Goal: Entertainment & Leisure: Consume media (video, audio)

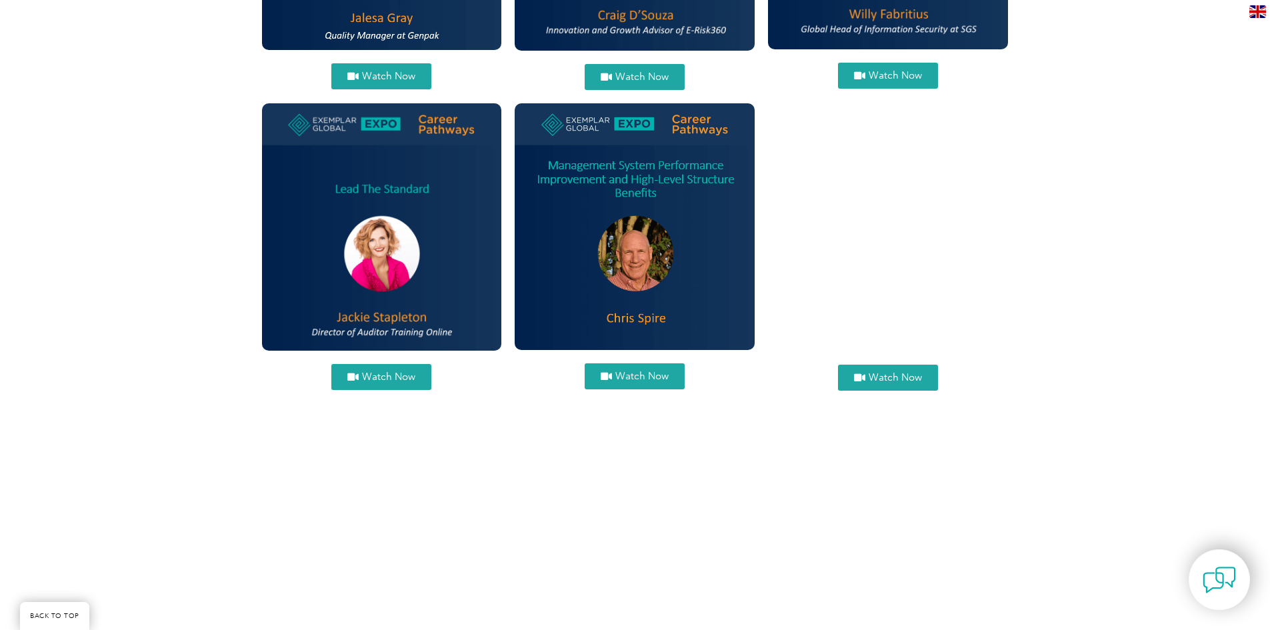
scroll to position [1000, 0]
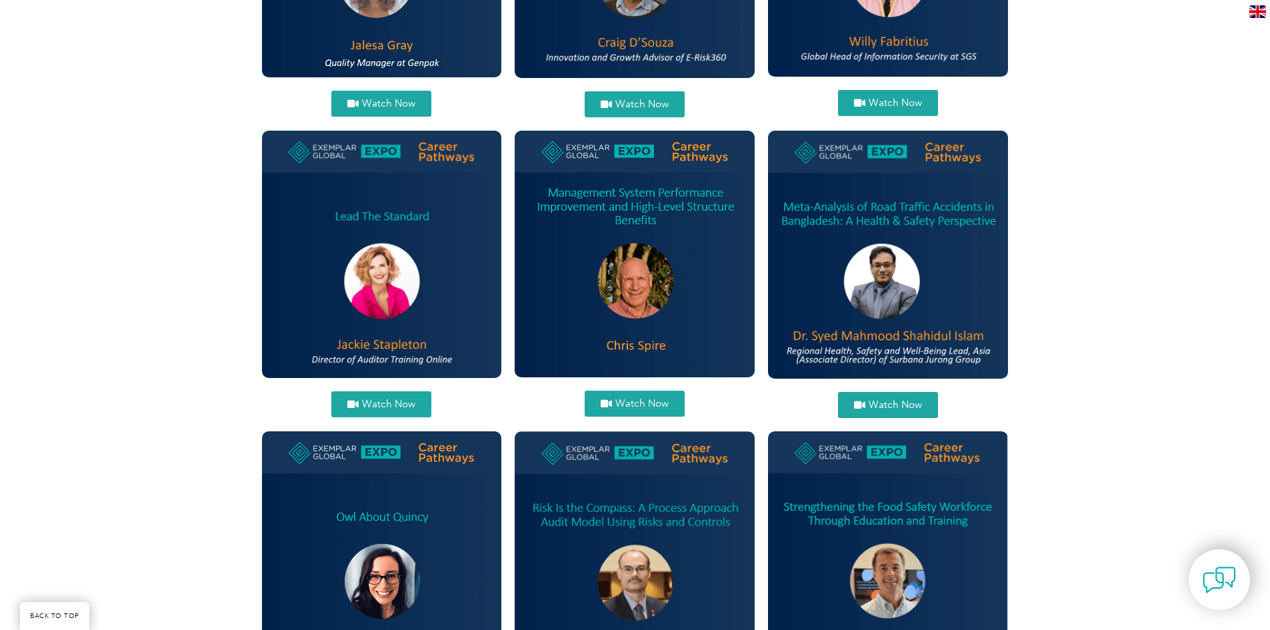
click at [400, 404] on span "Watch Now" at bounding box center [388, 404] width 53 height 10
